Goal: Book appointment/travel/reservation

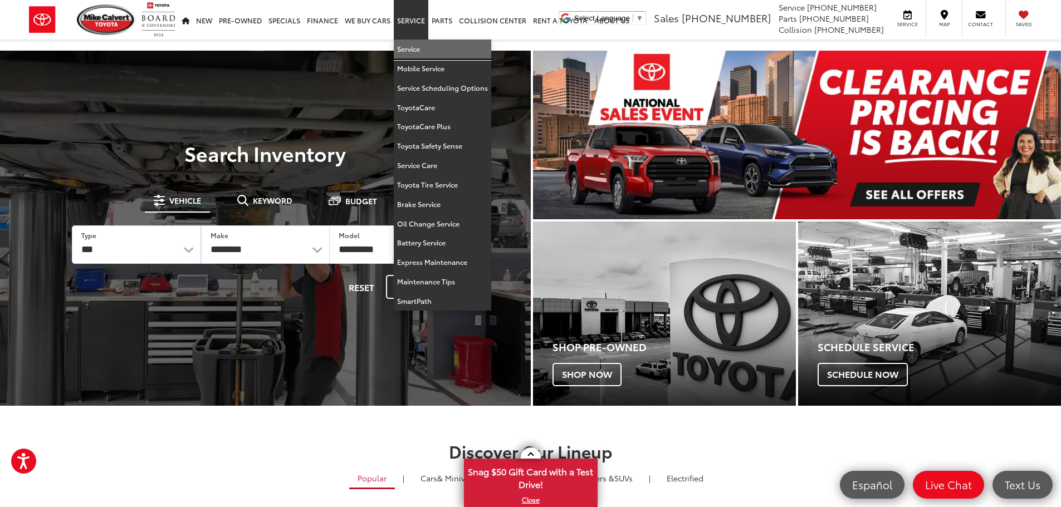
click at [415, 50] on link "Service" at bounding box center [442, 49] width 97 height 19
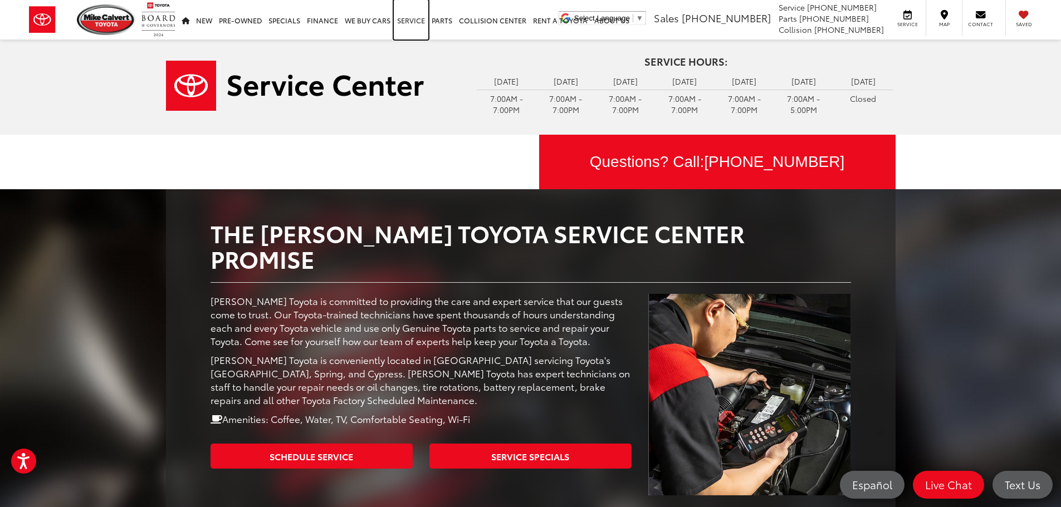
click at [406, 18] on link "Service" at bounding box center [411, 20] width 35 height 40
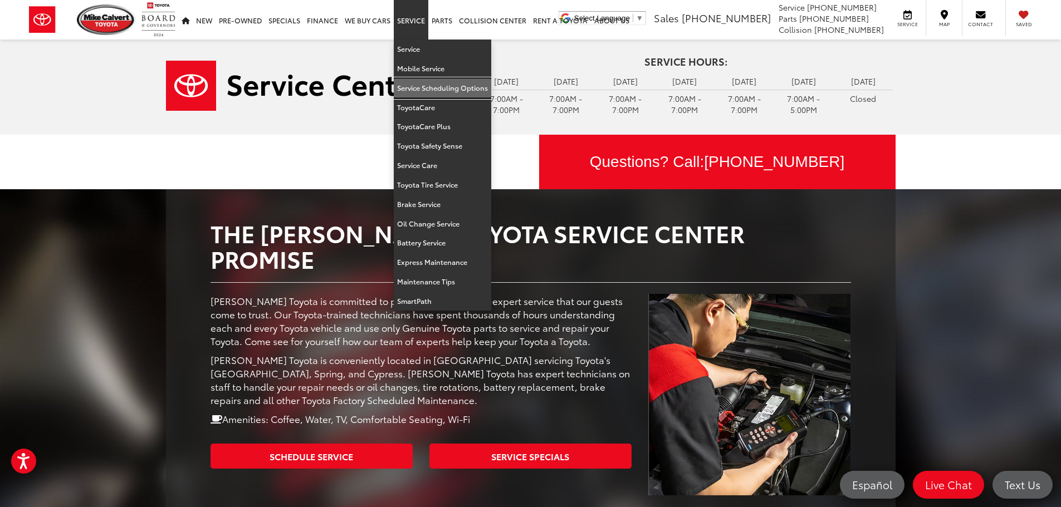
click at [444, 90] on link "Service Scheduling Options" at bounding box center [442, 88] width 97 height 19
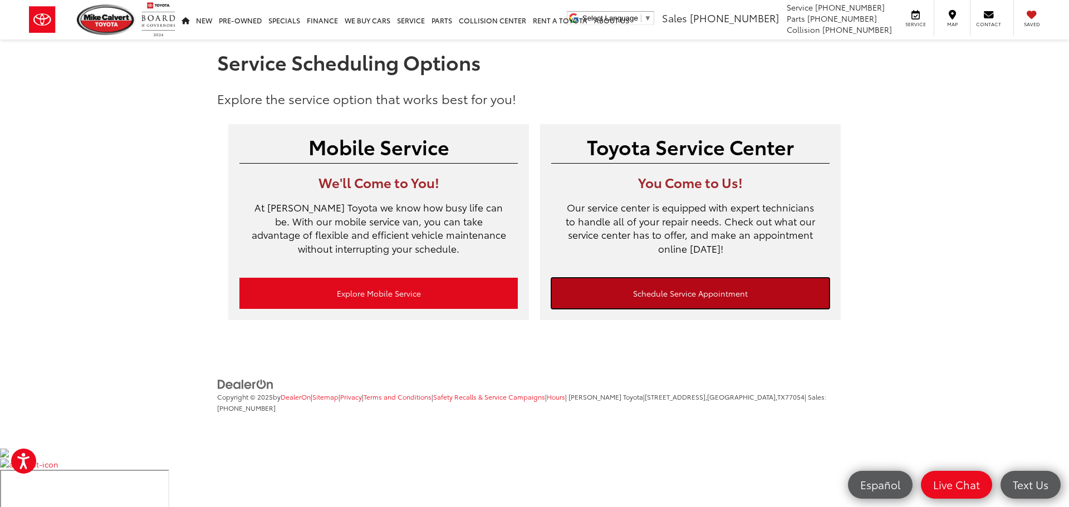
click at [651, 288] on link "Schedule Service Appointment" at bounding box center [690, 293] width 278 height 31
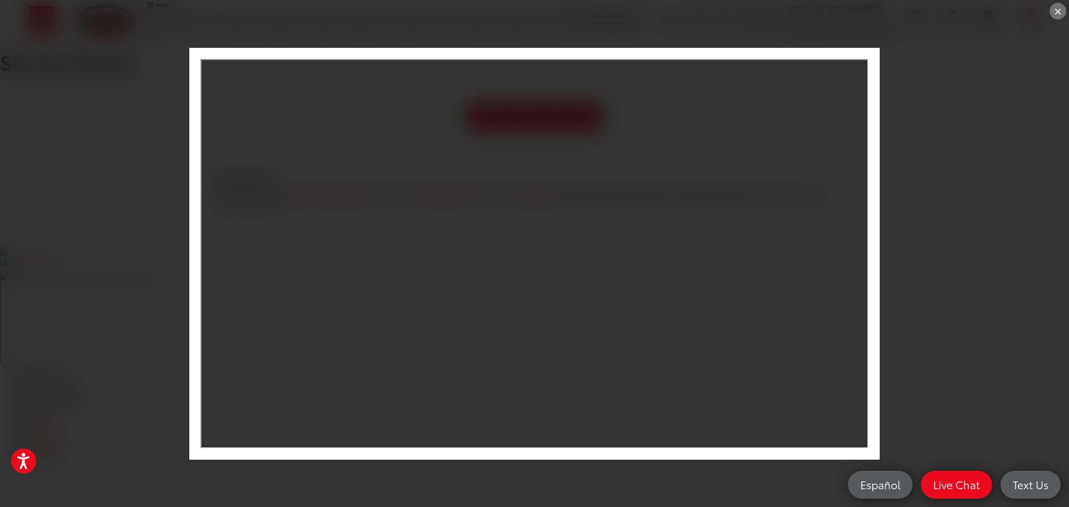
click at [958, 189] on div "×" at bounding box center [534, 253] width 1069 height 507
click at [912, 103] on div "×" at bounding box center [534, 253] width 1069 height 507
